Goal: Task Accomplishment & Management: Use online tool/utility

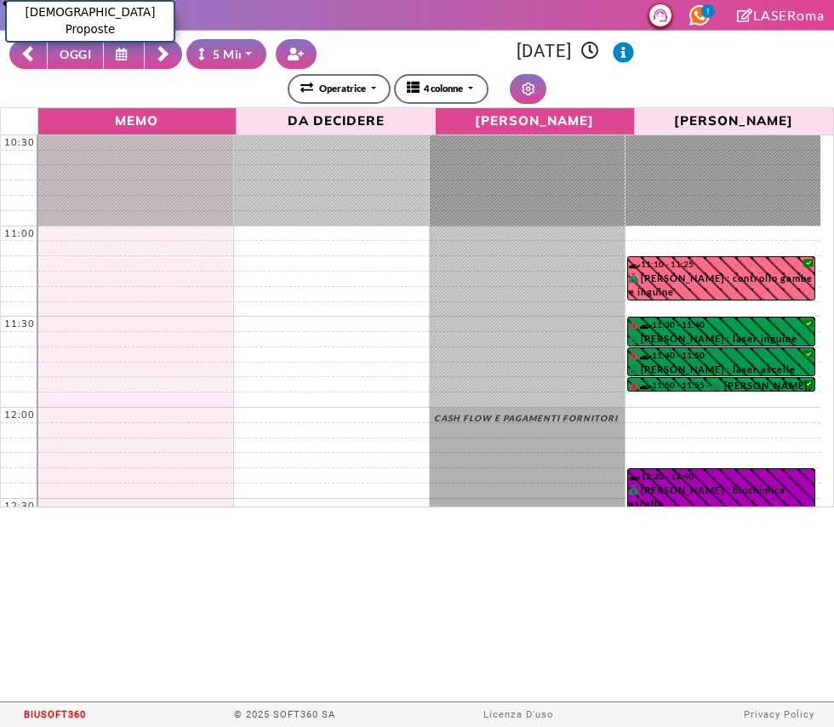
select select "*"
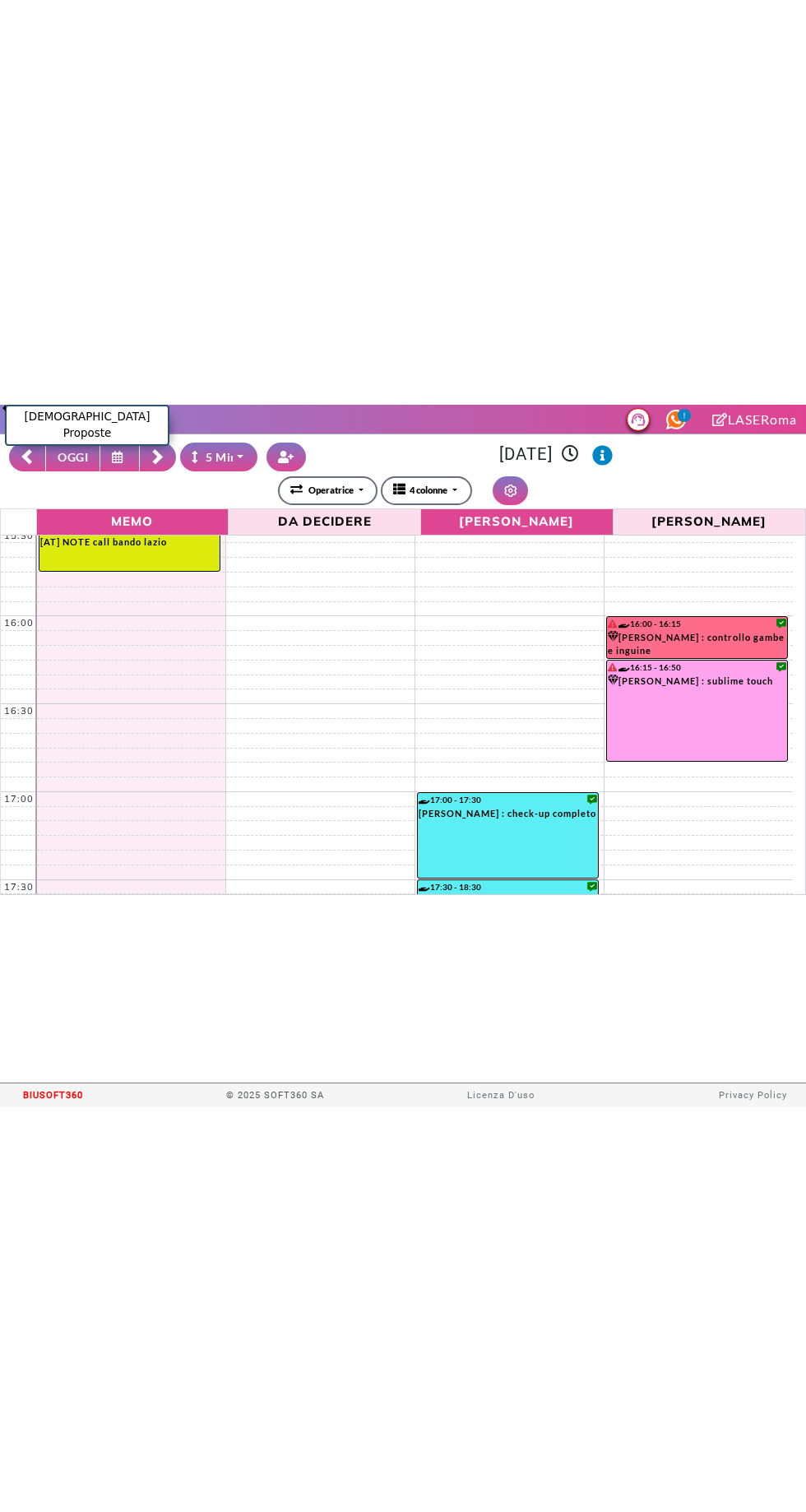
scroll to position [892, 0]
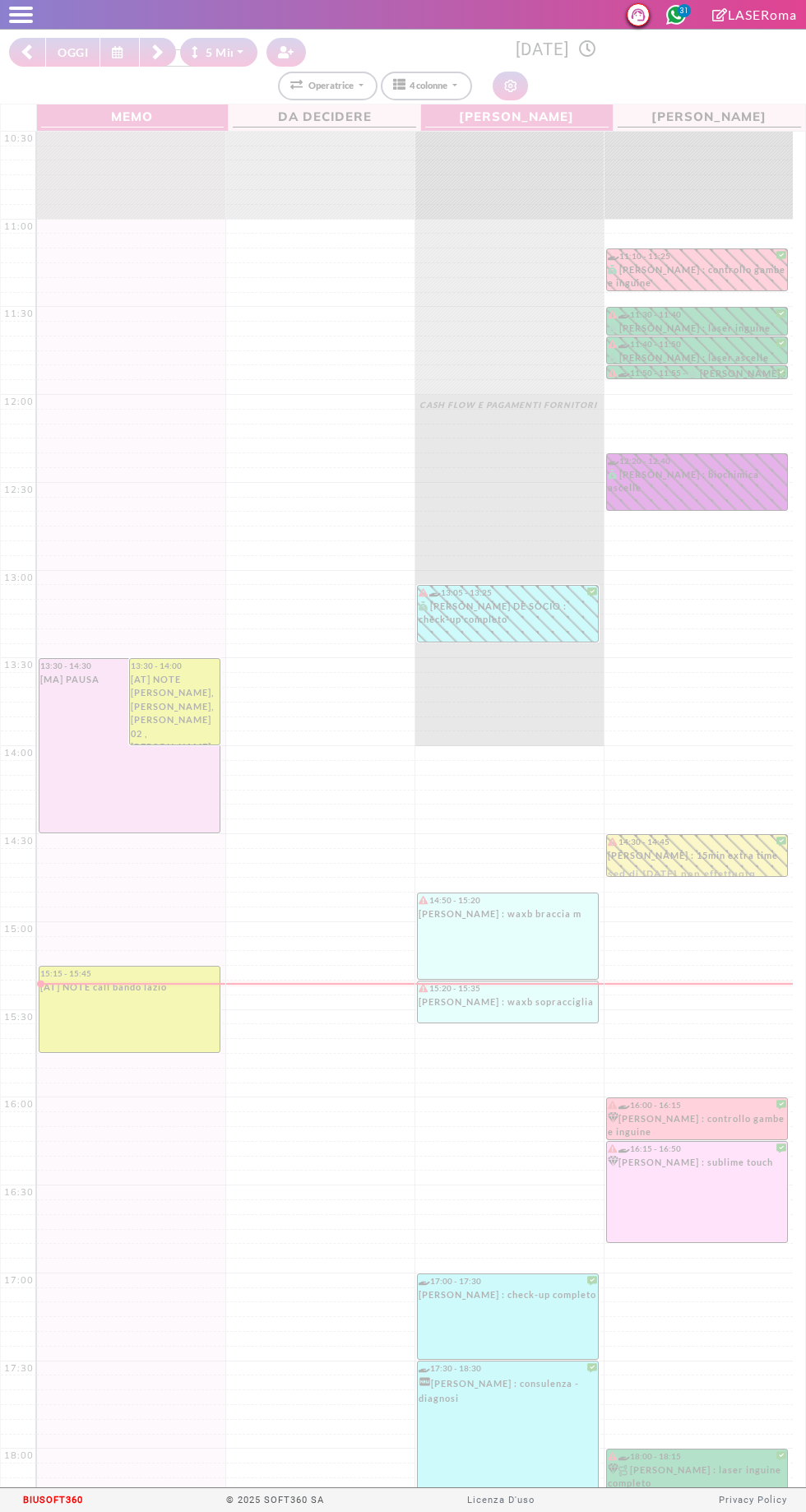
select select "*"
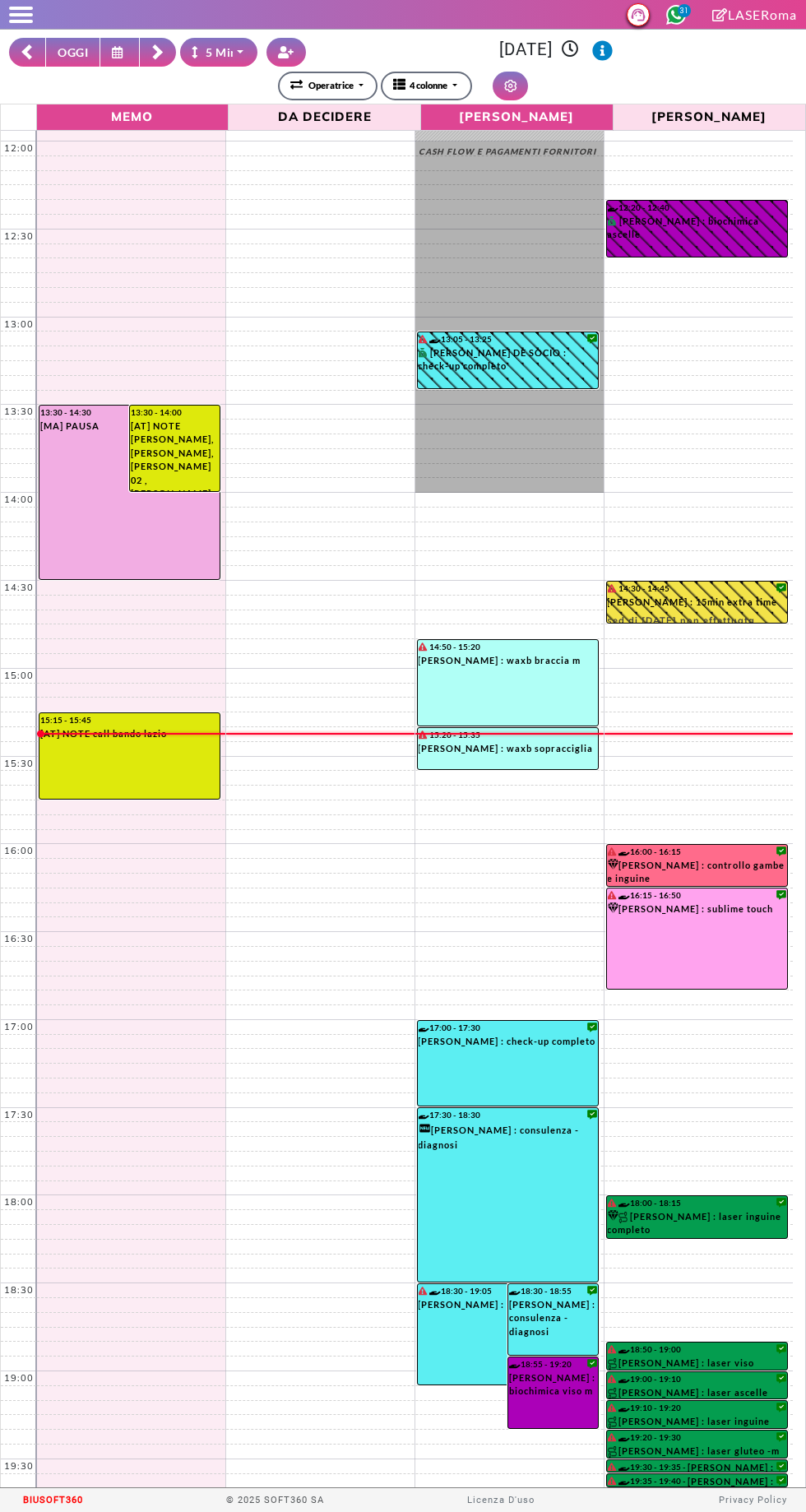
scroll to position [252, 0]
